Goal: Obtain resource: Download file/media

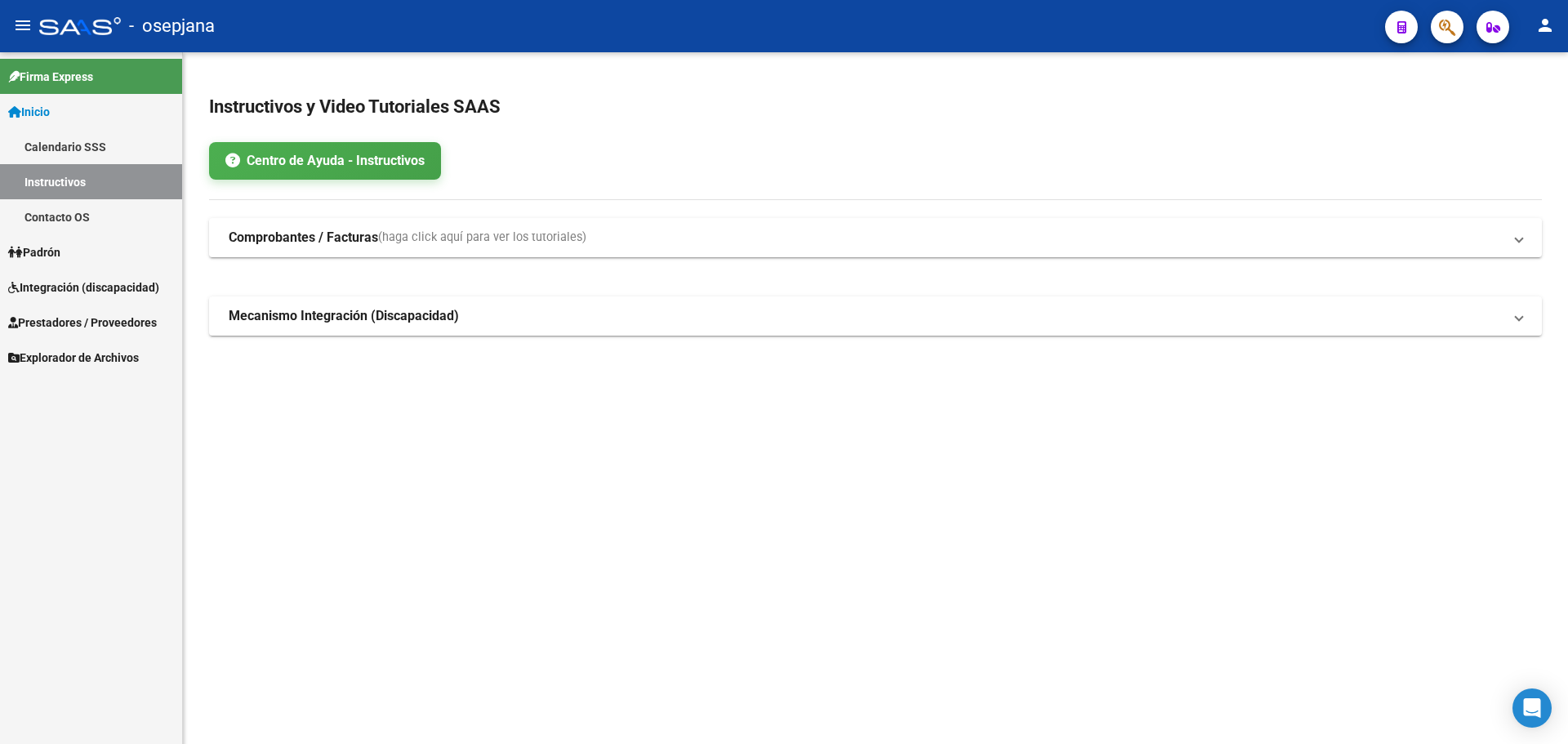
click at [81, 276] on link "Integración (discapacidad)" at bounding box center [91, 286] width 182 height 35
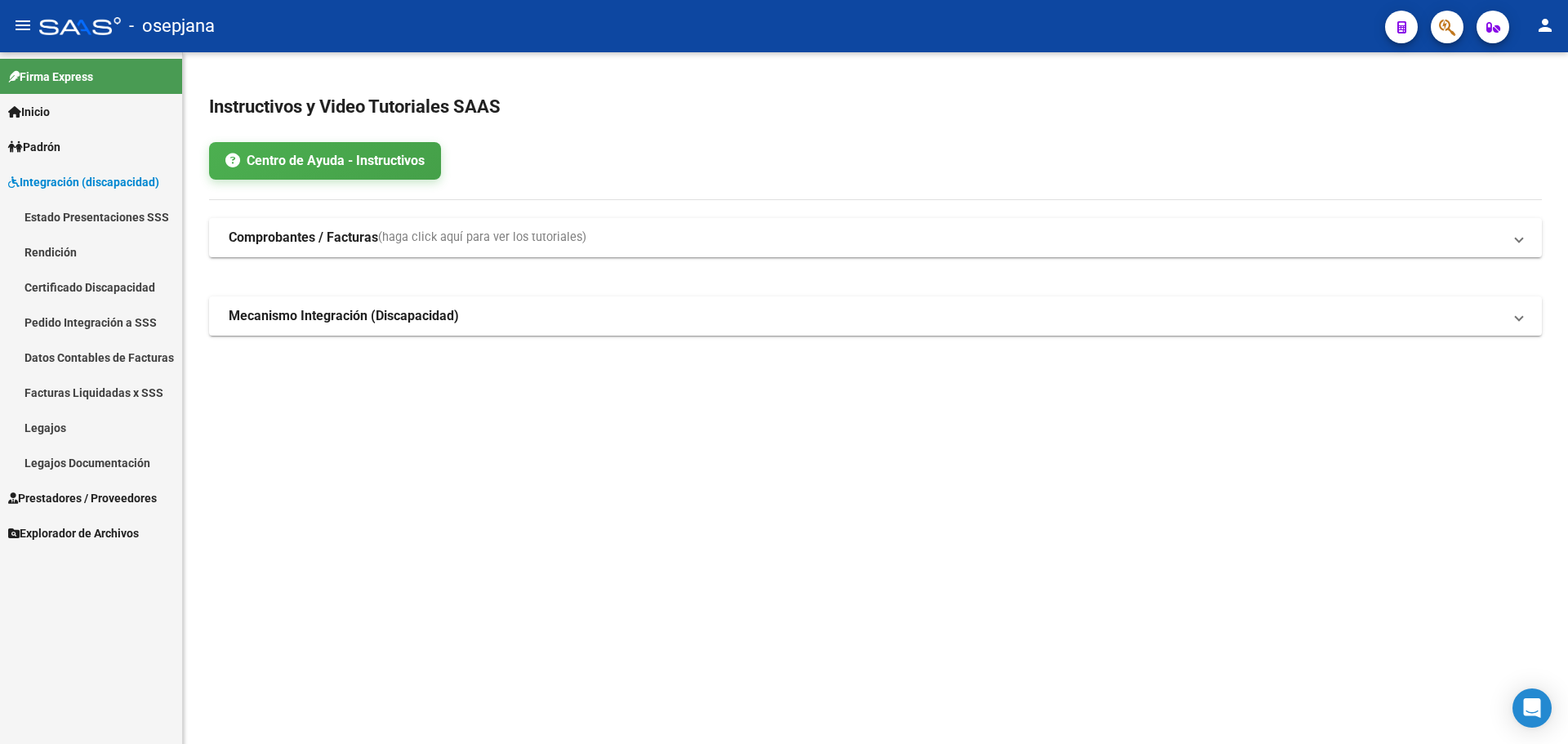
click at [76, 421] on link "Legajos" at bounding box center [91, 427] width 182 height 35
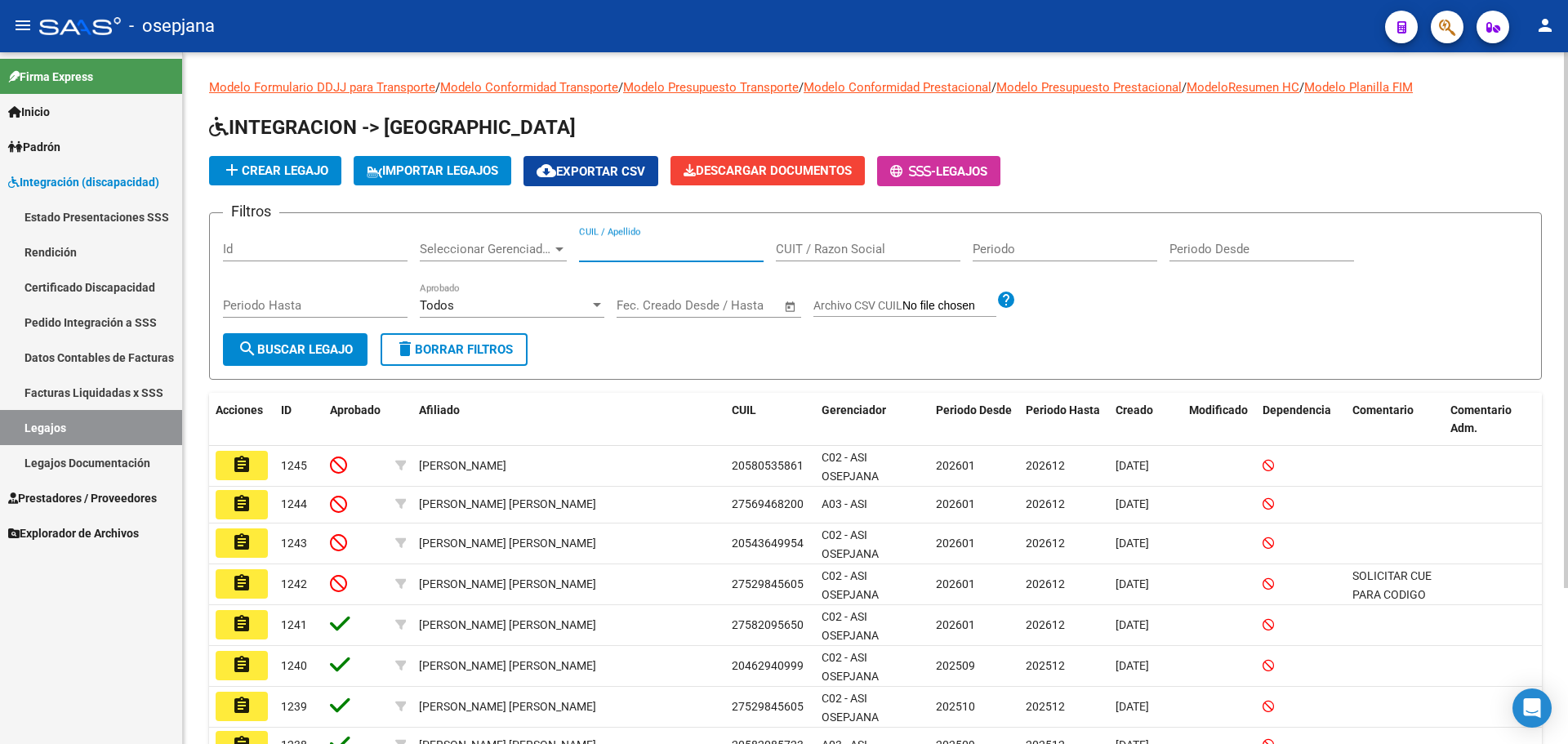
click at [679, 248] on input "CUIL / Apellido" at bounding box center [671, 249] width 184 height 14
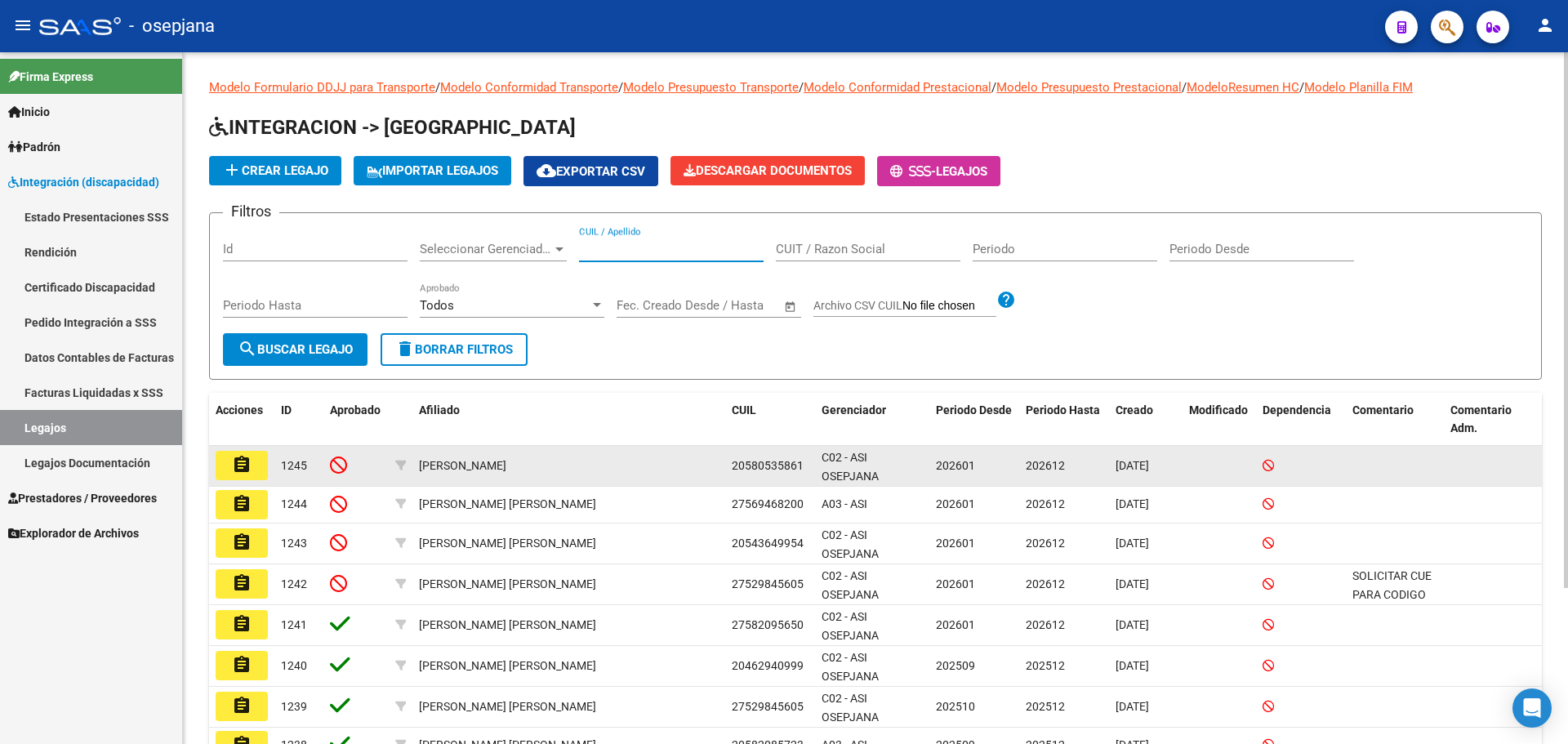
click at [231, 469] on button "assignment" at bounding box center [241, 465] width 52 height 30
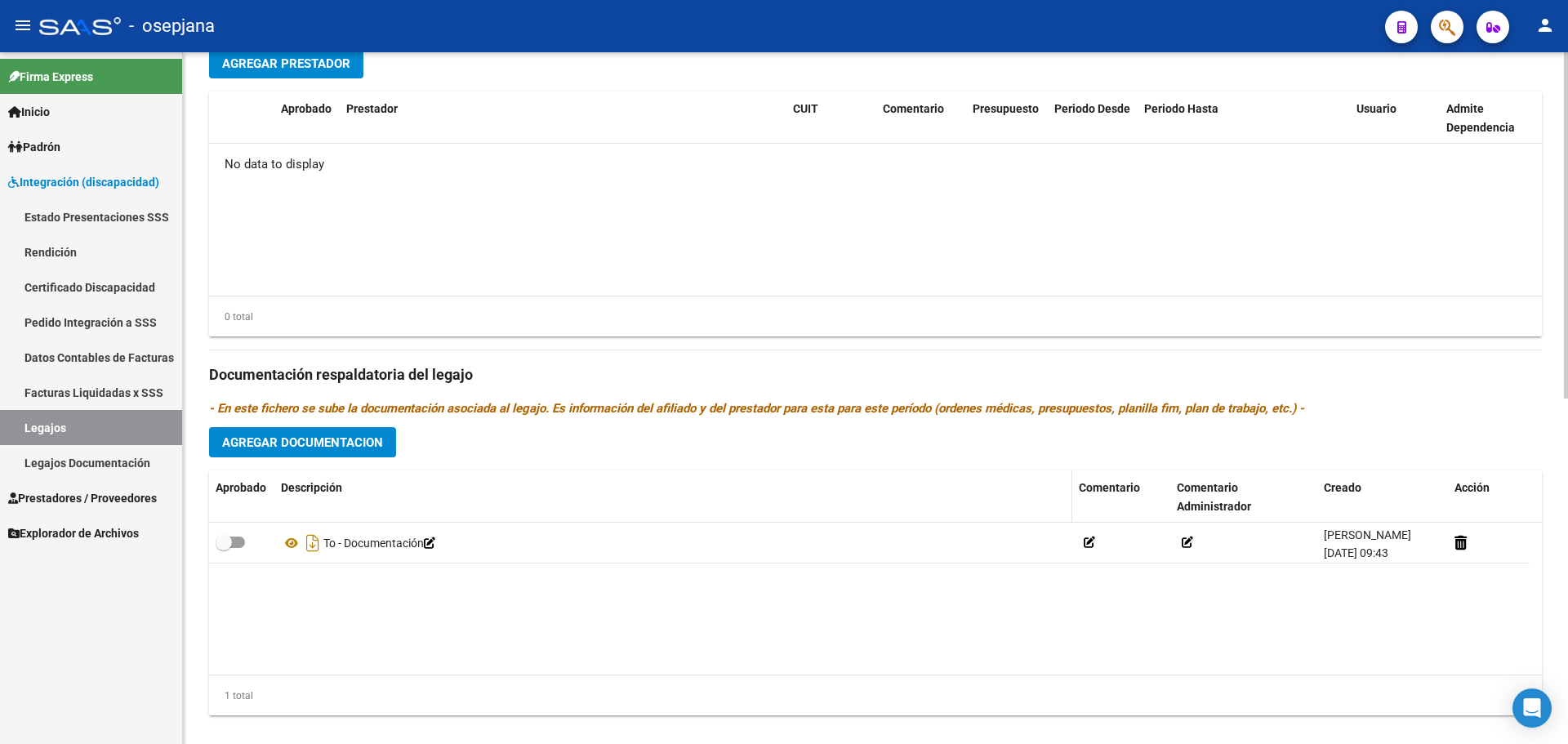
scroll to position [689, 0]
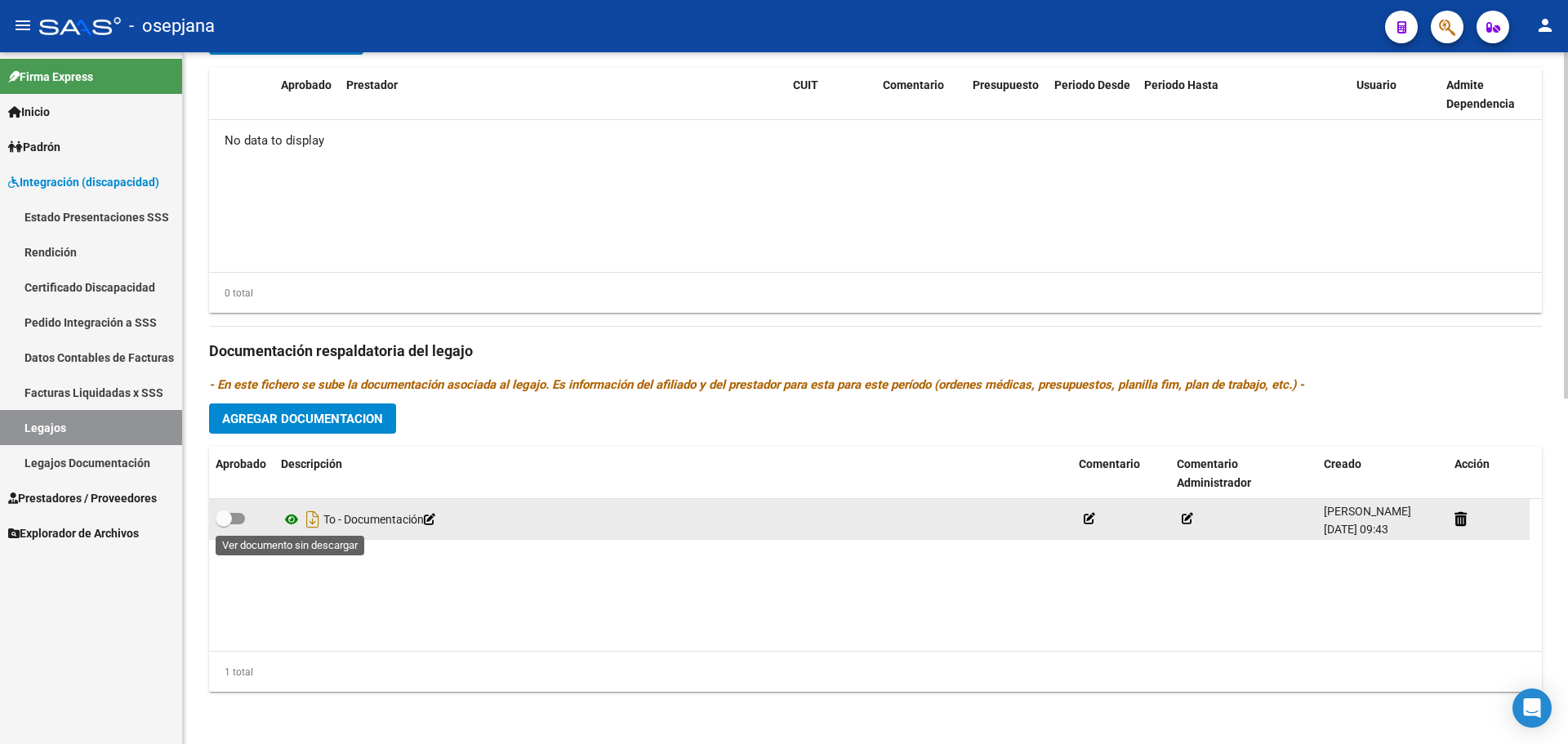
click at [283, 523] on icon at bounding box center [291, 520] width 21 height 20
click at [289, 520] on icon at bounding box center [291, 520] width 21 height 20
